Goal: Transaction & Acquisition: Book appointment/travel/reservation

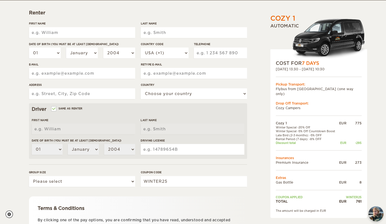
scroll to position [75, 0]
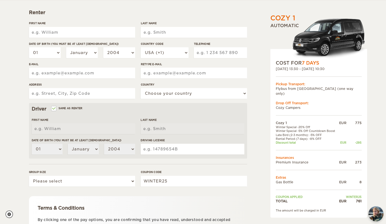
click at [54, 28] on input "First Name" at bounding box center [82, 32] width 106 height 11
type input "Alessandro"
type input "Sirico"
select select "39"
type input "3453086277"
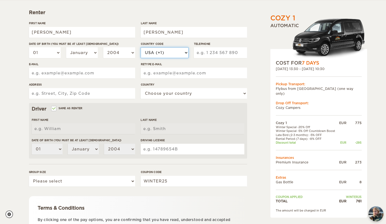
type input "siricoalessandro@gmail.com"
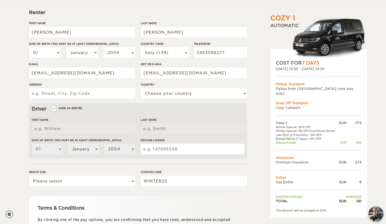
type input "Via Cerzeta, 51,"
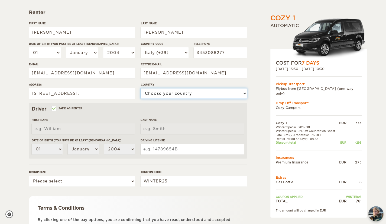
select select "101"
type input "Alessandro"
type input "Sirico"
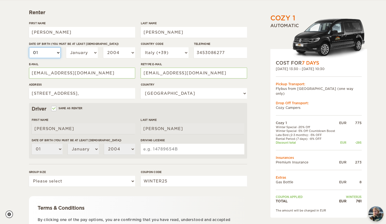
click at [51, 57] on select "01 02 03 04 05 06 07 08 09 10 11 12 13 14 15 16 17 18 19 20 21 22 23 24 25 26 2…" at bounding box center [45, 52] width 32 height 11
select select "04"
click at [29, 47] on select "01 02 03 04 05 06 07 08 09 10 11 12 13 14 15 16 17 18 19 20 21 22 23 24 25 26 2…" at bounding box center [45, 52] width 32 height 11
select select "04"
click at [116, 54] on select "2004 2003 2002 2001 2000 1999 1998 1997 1996 1995 1994 1993 1992 1991 1990 1989…" at bounding box center [119, 52] width 32 height 11
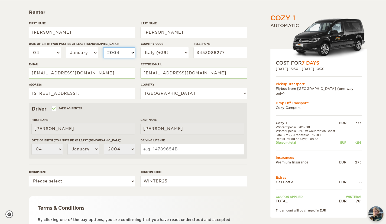
select select "1998"
click at [103, 47] on select "2004 2003 2002 2001 2000 1999 1998 1997 1996 1995 1994 1993 1992 1991 1990 1989…" at bounding box center [119, 52] width 32 height 11
select select "1998"
click at [7, 50] on div "Cozy 1 Expand Collapse Total 761 EUR Automatic COST FOR 7 Days 27. Nov 2025 13:…" at bounding box center [193, 101] width 386 height 352
click at [77, 47] on select "January February March April May June July August September October November De…" at bounding box center [82, 52] width 32 height 11
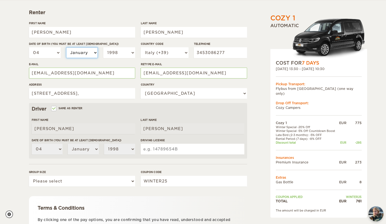
select select "09"
click at [66, 47] on select "January February March April May June July August September October November De…" at bounding box center [82, 52] width 32 height 11
select select "09"
click at [4, 102] on div "Cozy 1 Expand Collapse Total 761 EUR Automatic COST FOR 7 Days 27. Nov 2025 13:…" at bounding box center [193, 101] width 386 height 352
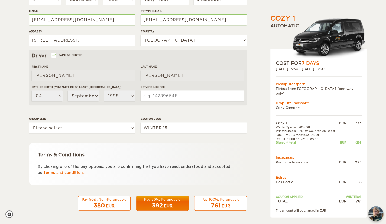
scroll to position [128, 0]
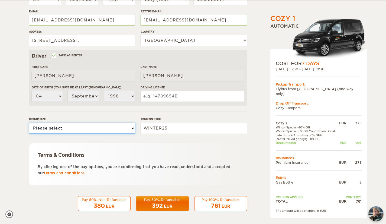
click at [63, 128] on select "Please select 1 2" at bounding box center [82, 127] width 106 height 11
click at [11, 116] on div "Cozy 1 Expand Collapse Total 761 EUR Automatic COST FOR 7 Days 27. Nov 2025 13:…" at bounding box center [193, 48] width 386 height 352
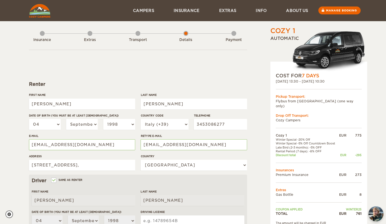
scroll to position [128, 0]
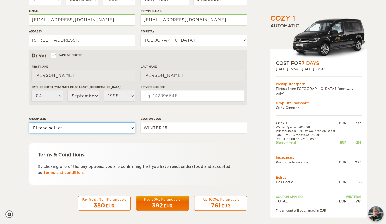
click at [60, 127] on select "Please select 1 2" at bounding box center [82, 127] width 106 height 11
select select "2"
click at [29, 122] on select "Please select 1 2" at bounding box center [82, 127] width 106 height 11
click at [6, 133] on div "Cozy 1 Expand Collapse Total 761 EUR Automatic COST FOR 7 Days 27. Nov 2025 13:…" at bounding box center [193, 48] width 386 height 352
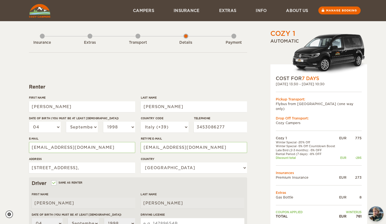
scroll to position [0, 0]
